Goal: Task Accomplishment & Management: Complete application form

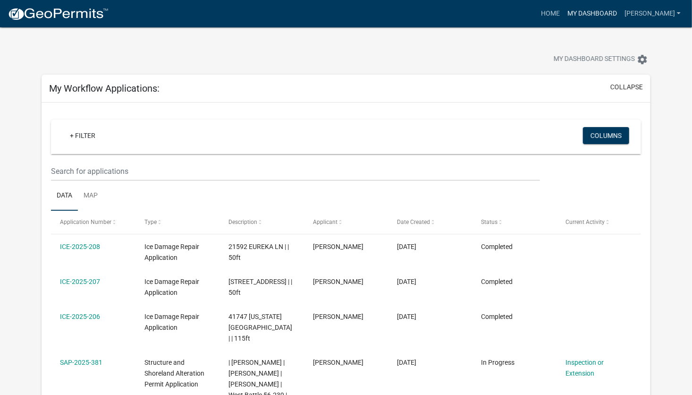
click at [606, 16] on link "My Dashboard" at bounding box center [592, 14] width 57 height 18
click at [599, 13] on link "My Dashboard" at bounding box center [592, 14] width 57 height 18
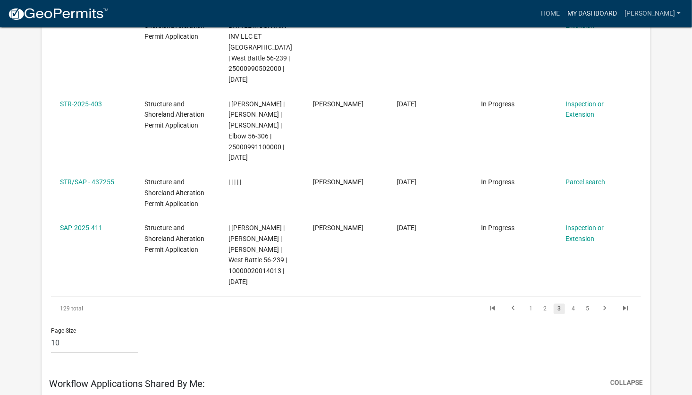
scroll to position [661, 0]
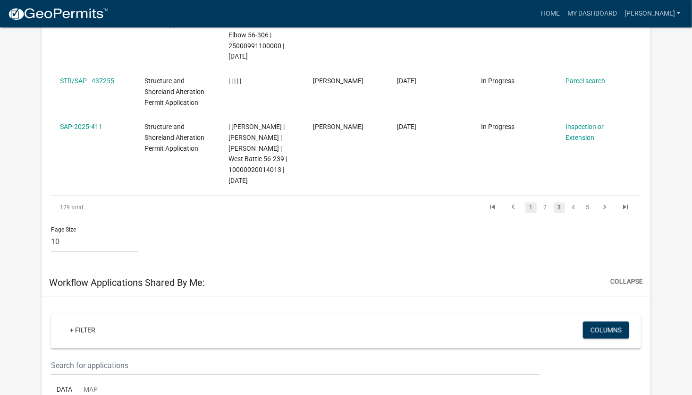
click at [534, 203] on link "1" at bounding box center [530, 208] width 11 height 10
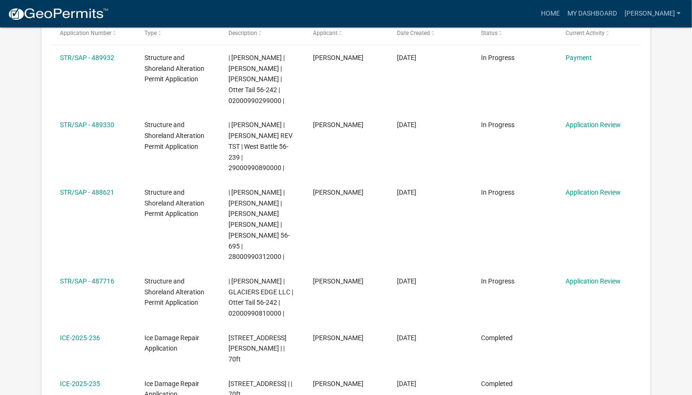
scroll to position [94, 0]
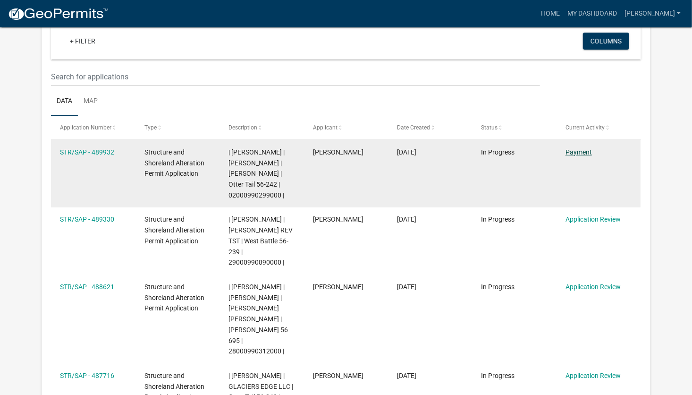
click at [574, 151] on link "Payment" at bounding box center [579, 152] width 26 height 8
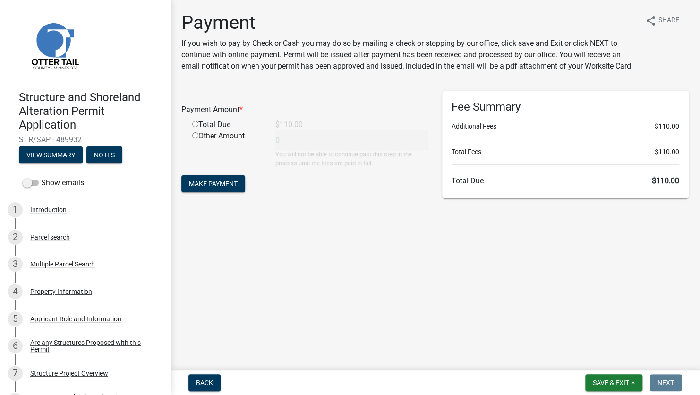
click at [196, 122] on input "radio" at bounding box center [195, 124] width 6 height 6
radio input "true"
type input "110"
click at [210, 185] on span "Make Payment" at bounding box center [213, 184] width 49 height 8
